Goal: Task Accomplishment & Management: Manage account settings

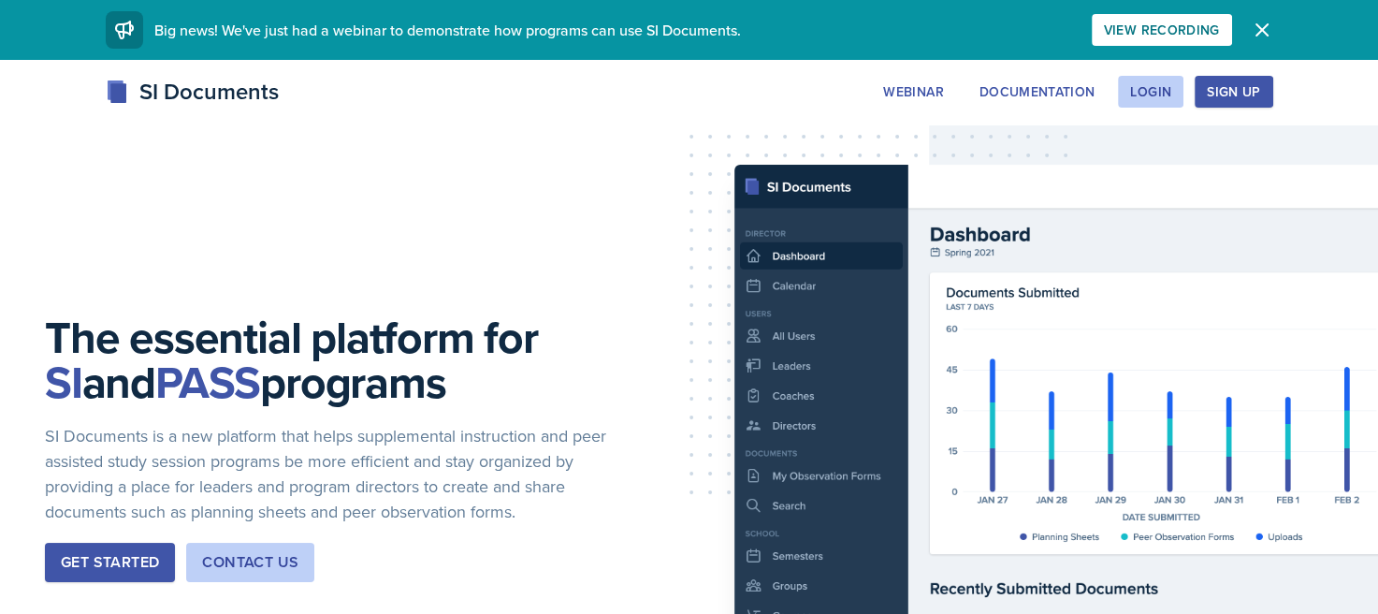
click at [1231, 89] on div "Sign Up" at bounding box center [1232, 91] width 53 height 15
click at [1147, 101] on button "Login" at bounding box center [1150, 92] width 65 height 32
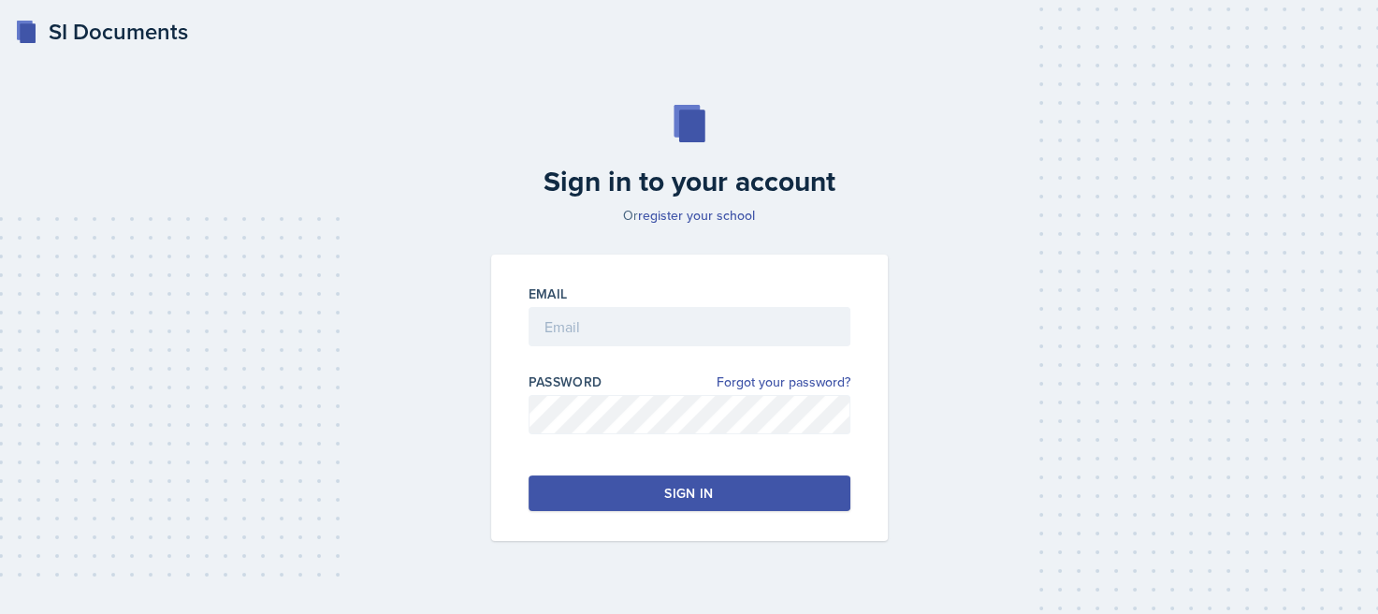
click at [716, 346] on div at bounding box center [689, 355] width 322 height 19
click at [711, 325] on input "email" at bounding box center [689, 326] width 322 height 39
type input "[EMAIL_ADDRESS][DOMAIN_NAME]"
click at [703, 502] on button "Sign in" at bounding box center [689, 493] width 322 height 36
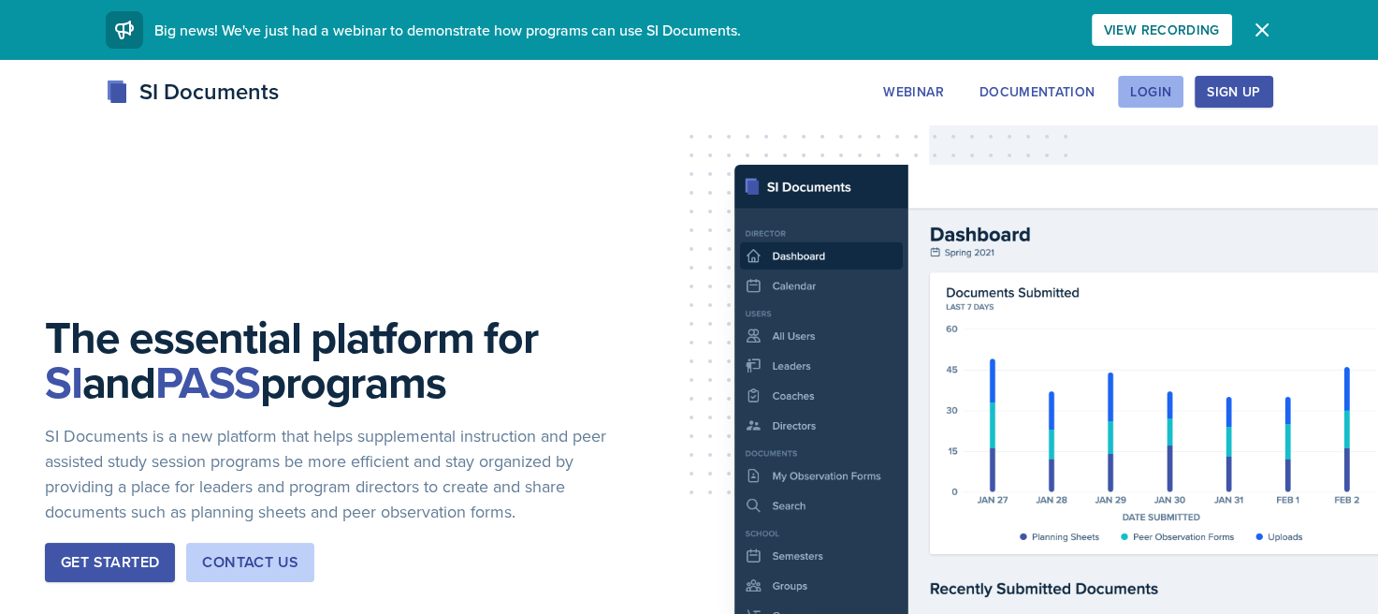
click at [1153, 96] on div "Login" at bounding box center [1150, 91] width 41 height 15
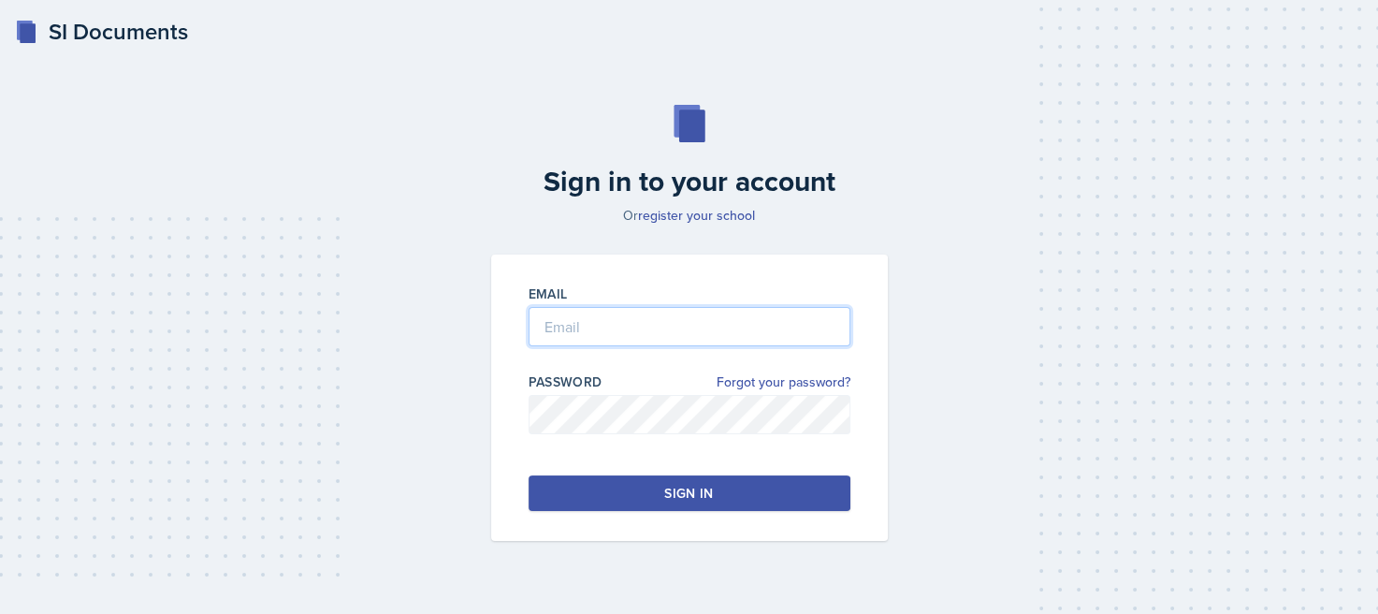
drag, startPoint x: 727, startPoint y: 328, endPoint x: 726, endPoint y: 342, distance: 14.1
click at [728, 328] on input "email" at bounding box center [689, 326] width 322 height 39
type input "[EMAIL_ADDRESS][DOMAIN_NAME]"
click at [716, 495] on button "Sign in" at bounding box center [689, 493] width 322 height 36
